Goal: Navigation & Orientation: Find specific page/section

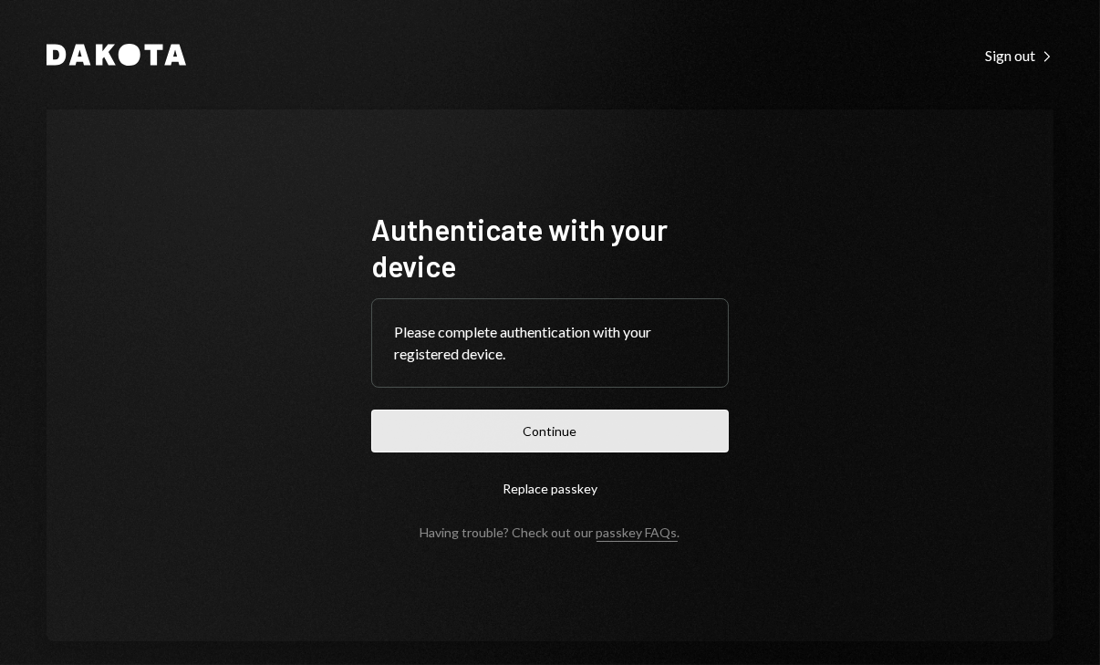
click at [598, 432] on button "Continue" at bounding box center [549, 430] width 357 height 43
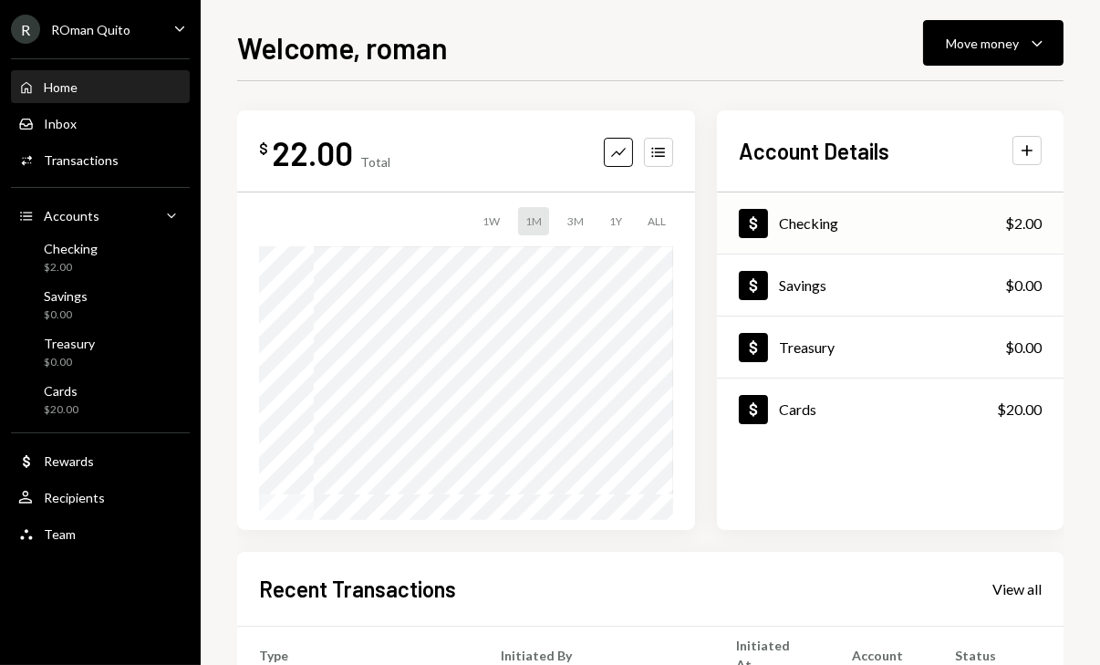
click at [815, 218] on div "Checking" at bounding box center [808, 222] width 59 height 17
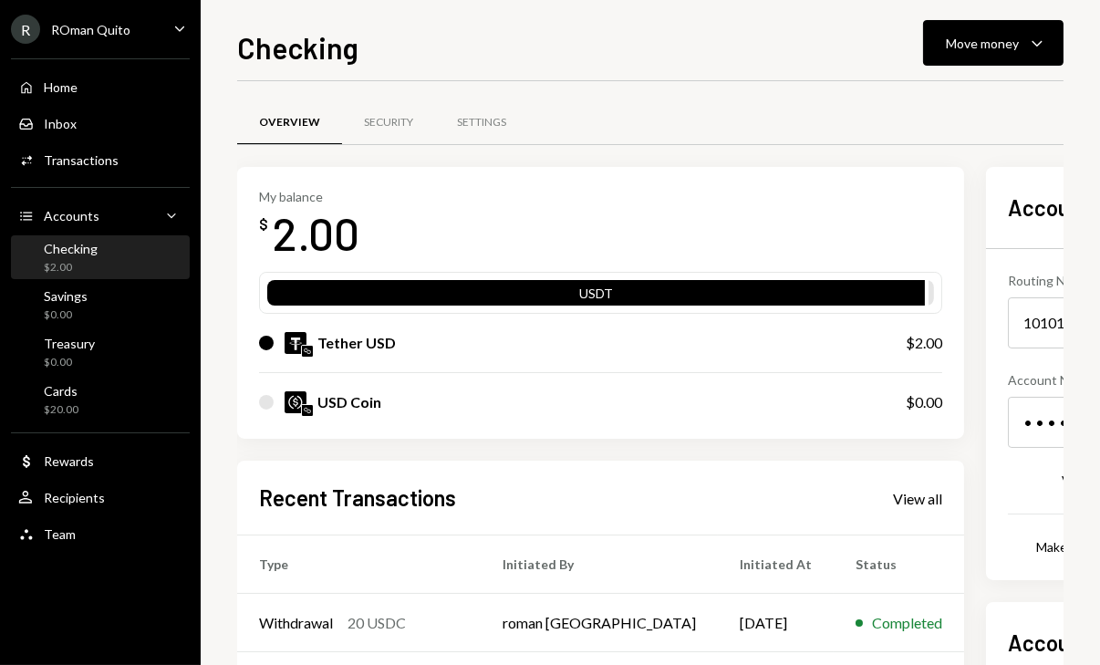
scroll to position [0, 95]
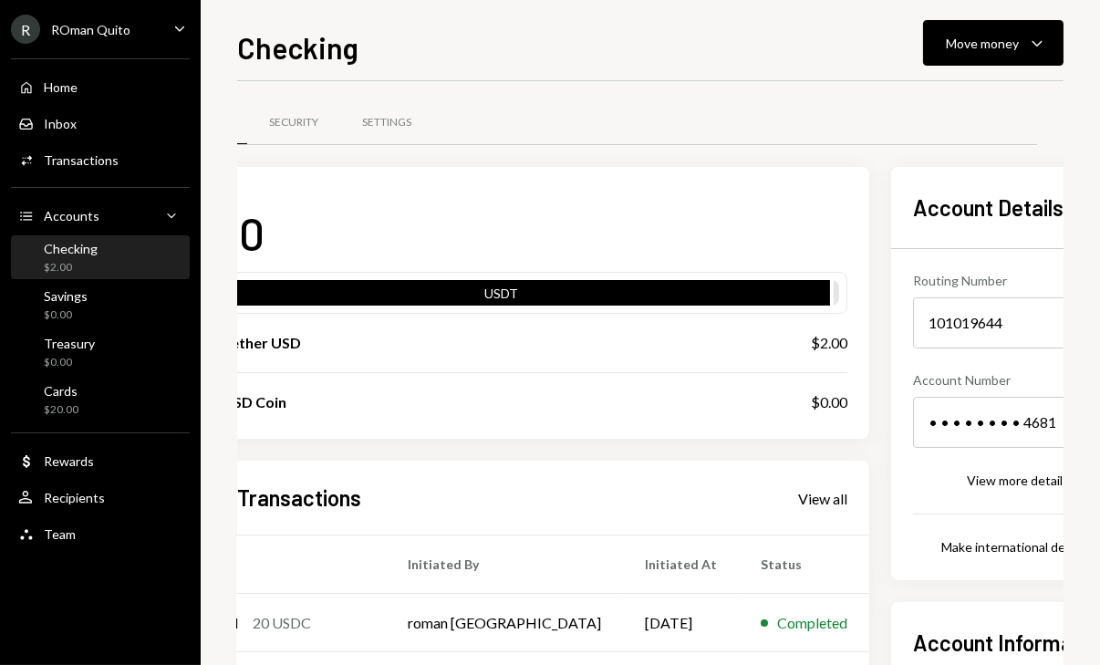
click at [1094, 415] on icon "Show" at bounding box center [1101, 422] width 15 height 15
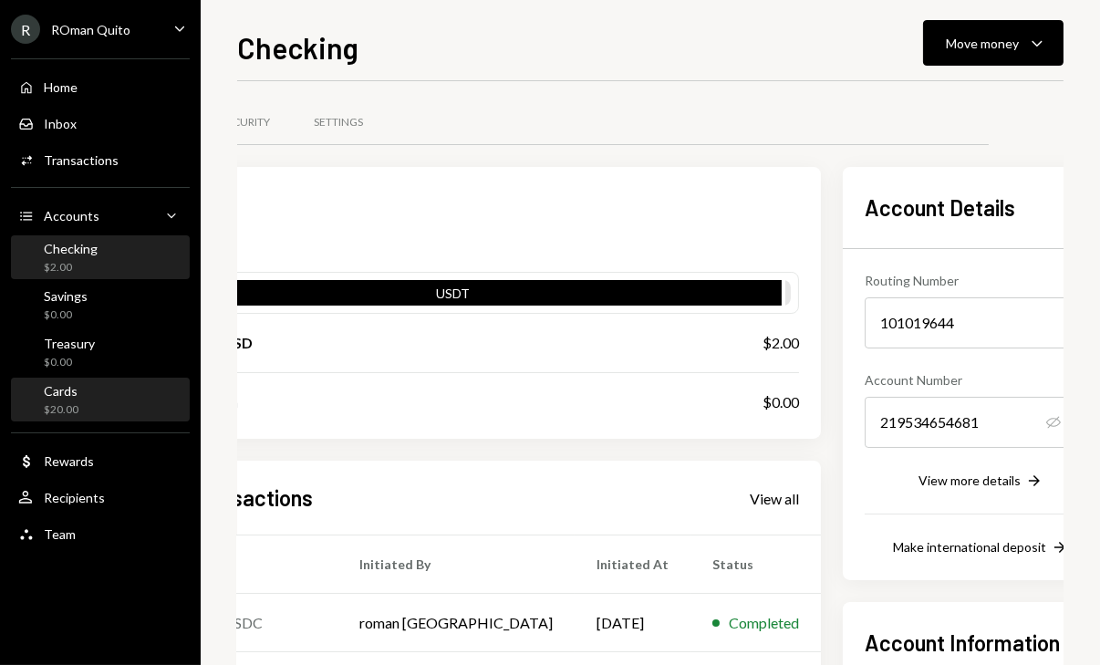
click at [122, 409] on div "Cards $20.00" at bounding box center [100, 400] width 164 height 35
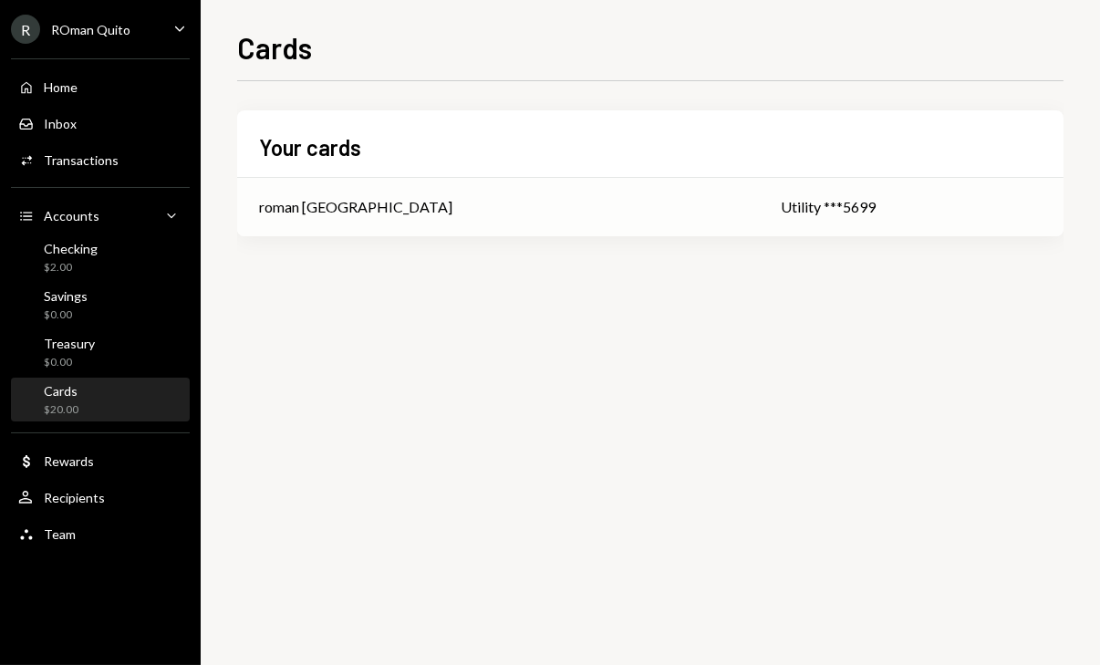
click at [781, 200] on div "Utility ***5699" at bounding box center [911, 207] width 261 height 22
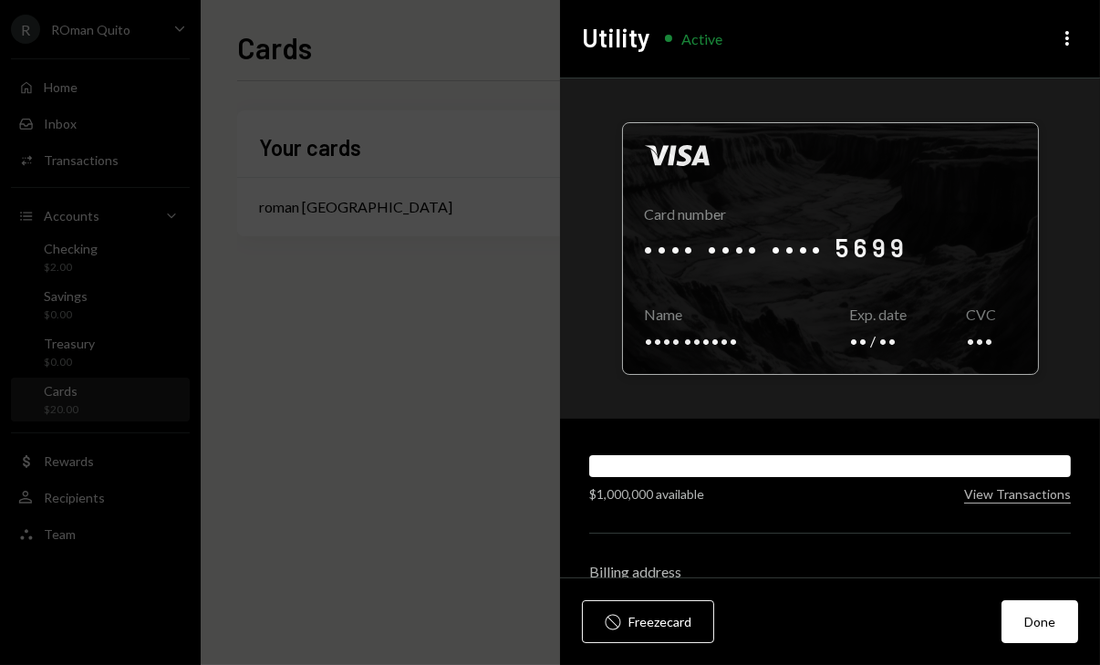
click at [781, 337] on div at bounding box center [830, 248] width 415 height 251
